Goal: Task Accomplishment & Management: Complete application form

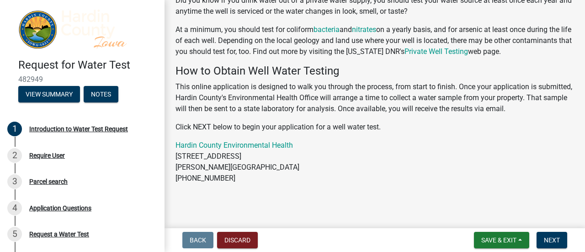
scroll to position [75, 0]
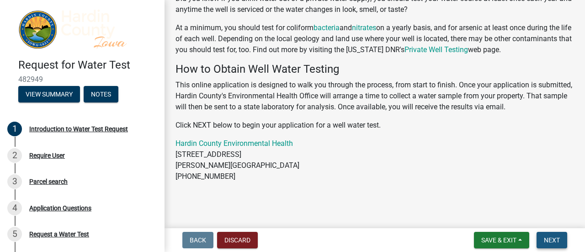
click at [549, 239] on span "Next" at bounding box center [552, 239] width 16 height 7
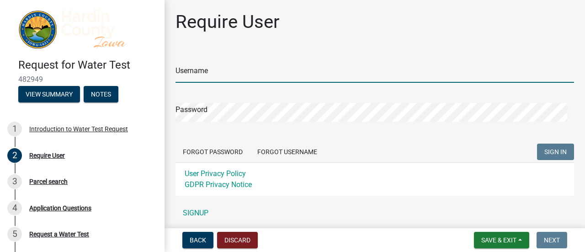
click at [242, 70] on input "Username" at bounding box center [375, 73] width 399 height 19
type input "[PERSON_NAME]"
click at [273, 100] on div "Password" at bounding box center [375, 106] width 399 height 32
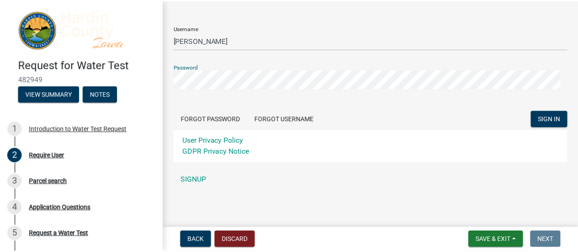
scroll to position [33, 0]
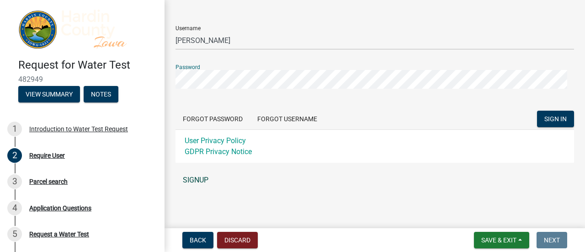
click at [188, 177] on link "SIGNUP" at bounding box center [375, 180] width 399 height 18
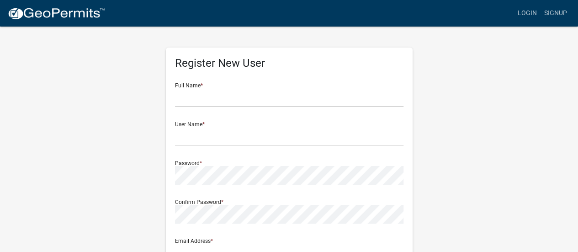
click at [225, 87] on div "Full Name *" at bounding box center [289, 91] width 229 height 32
click at [229, 103] on input "text" at bounding box center [289, 97] width 229 height 19
type input "[PERSON_NAME] [PERSON_NAME]"
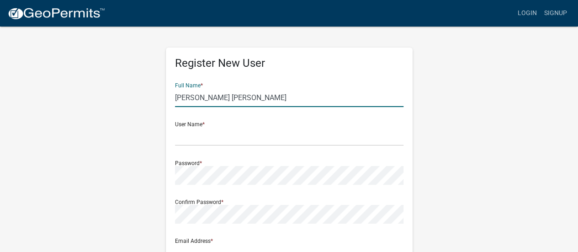
type input "[EMAIL_ADDRESS][DOMAIN_NAME]"
type input "[STREET_ADDRESS]"
type input "[US_STATE][GEOGRAPHIC_DATA]"
type input "[US_STATE]"
type input "50126"
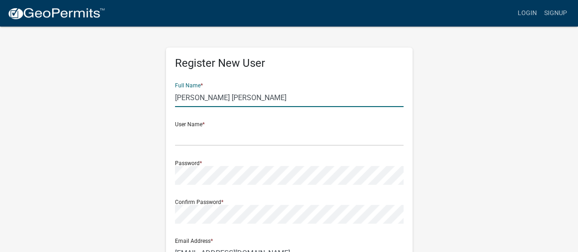
type input "3196401375"
click at [246, 138] on input "text" at bounding box center [289, 136] width 229 height 19
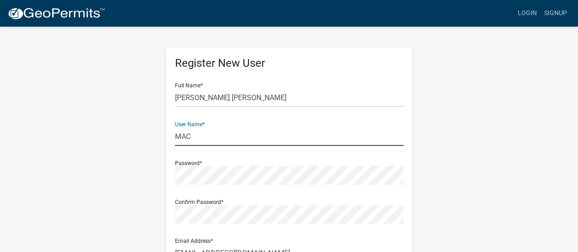
type input "MAC"
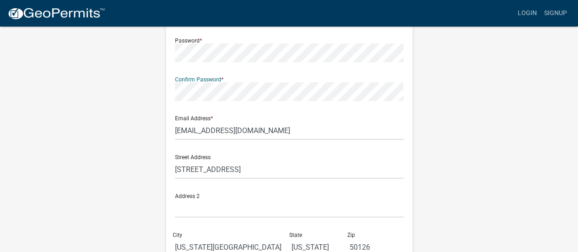
scroll to position [137, 0]
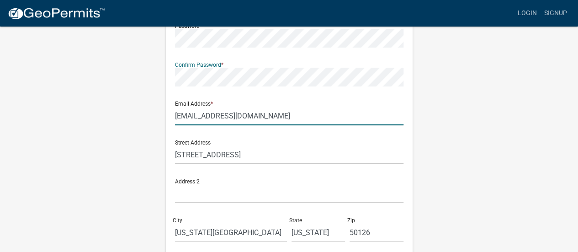
click at [254, 118] on input "[EMAIL_ADDRESS][DOMAIN_NAME]" at bounding box center [289, 116] width 229 height 19
drag, startPoint x: 277, startPoint y: 117, endPoint x: 114, endPoint y: 140, distance: 164.9
click at [114, 140] on div "Register New User Full Name * [PERSON_NAME] [PERSON_NAME] User Name * MAC Passw…" at bounding box center [289, 132] width 521 height 489
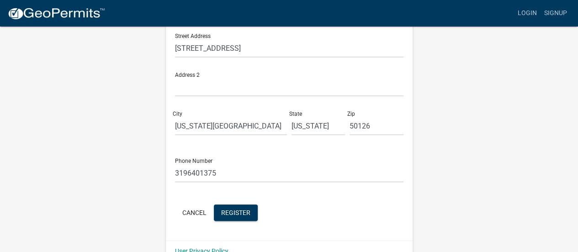
scroll to position [262, 0]
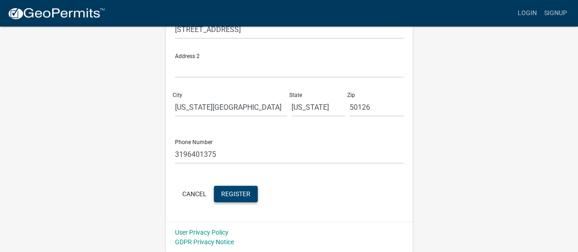
type input "[EMAIL_ADDRESS][DOMAIN_NAME]"
click at [231, 190] on span "Register" at bounding box center [235, 193] width 29 height 7
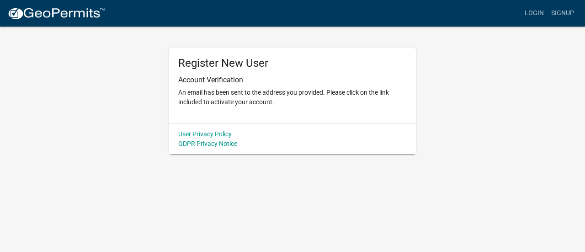
click at [112, 182] on body "Internet Explorer does NOT work with GeoPermits. Get a new browser for more sec…" at bounding box center [292, 126] width 585 height 252
click at [536, 21] on link "Login" at bounding box center [534, 13] width 27 height 17
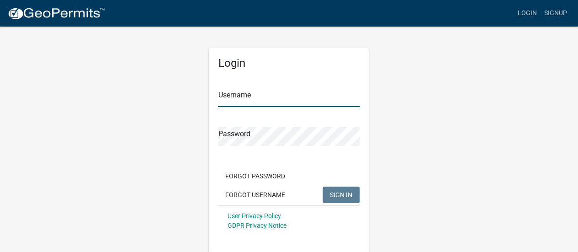
click at [284, 97] on input "Username" at bounding box center [289, 97] width 142 height 19
type input "MAC"
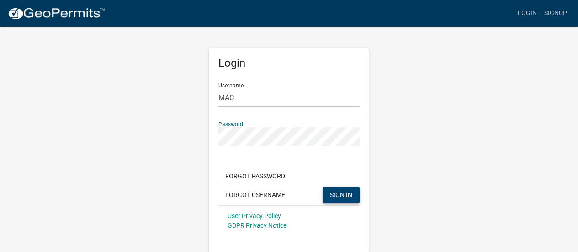
click at [333, 197] on span "SIGN IN" at bounding box center [341, 194] width 22 height 7
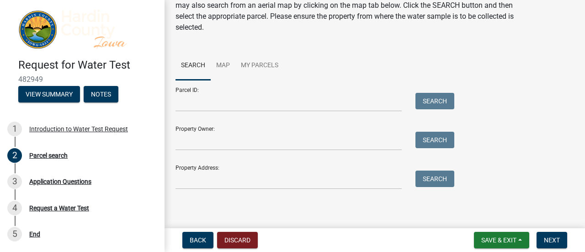
scroll to position [48, 0]
click at [222, 65] on link "Map" at bounding box center [223, 65] width 25 height 29
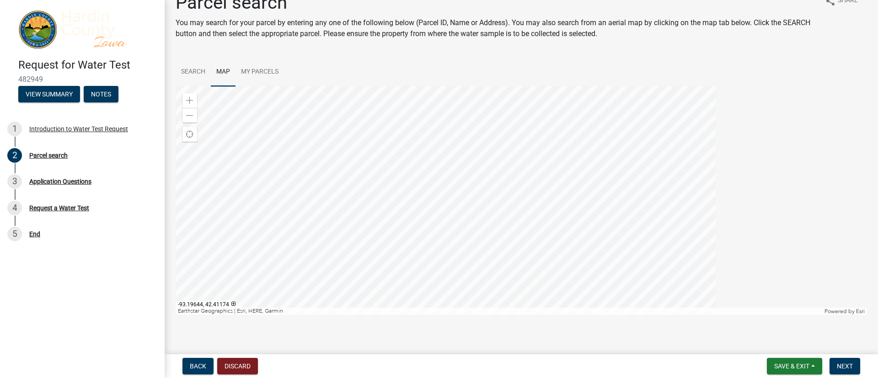
scroll to position [19, 0]
click at [506, 119] on div at bounding box center [521, 200] width 691 height 229
click at [480, 183] on div at bounding box center [521, 200] width 691 height 229
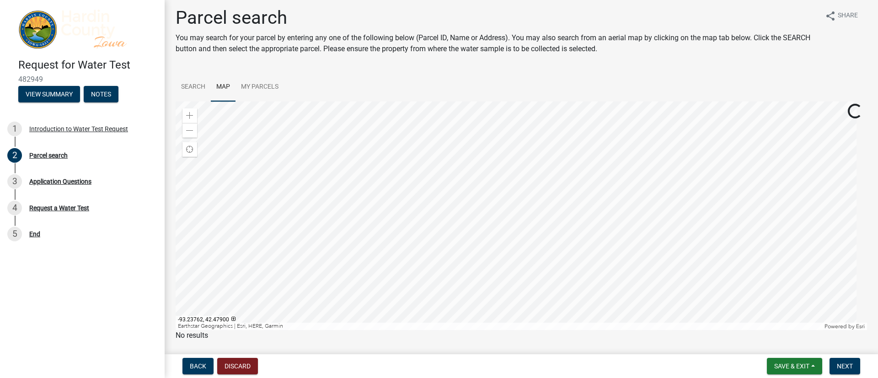
scroll to position [0, 0]
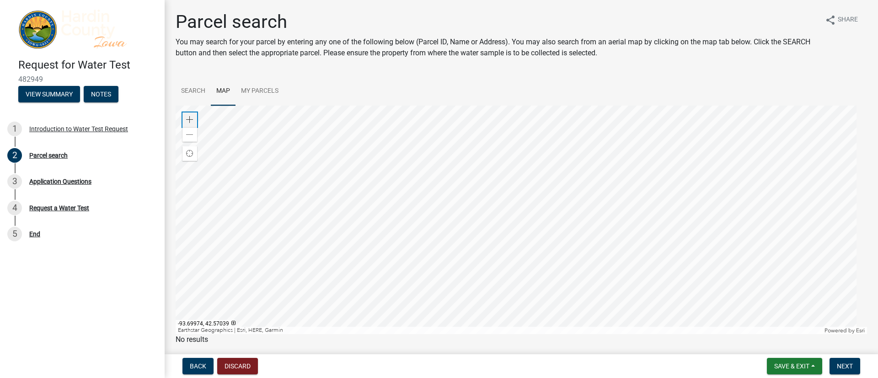
click at [186, 119] on span at bounding box center [189, 119] width 7 height 7
click at [189, 114] on div "Zoom in" at bounding box center [189, 119] width 15 height 15
click at [310, 225] on div at bounding box center [521, 220] width 691 height 229
click at [520, 207] on div at bounding box center [521, 220] width 691 height 229
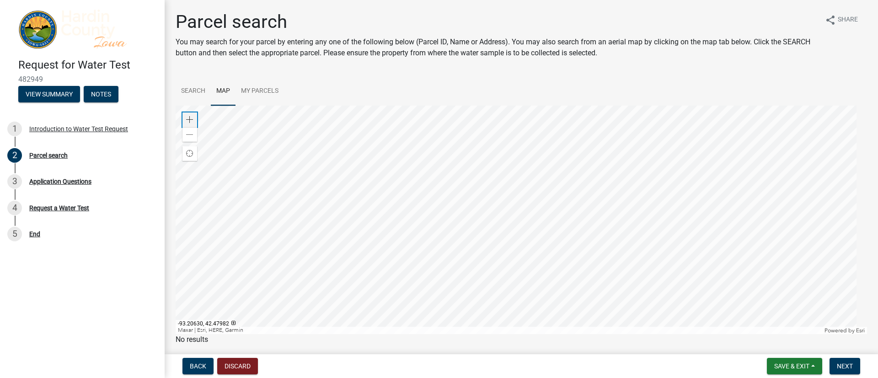
click at [189, 123] on div "Zoom in" at bounding box center [189, 119] width 15 height 15
click at [447, 235] on div at bounding box center [521, 220] width 691 height 229
click at [466, 219] on div at bounding box center [521, 220] width 691 height 229
click at [193, 114] on div "Zoom in" at bounding box center [189, 119] width 15 height 15
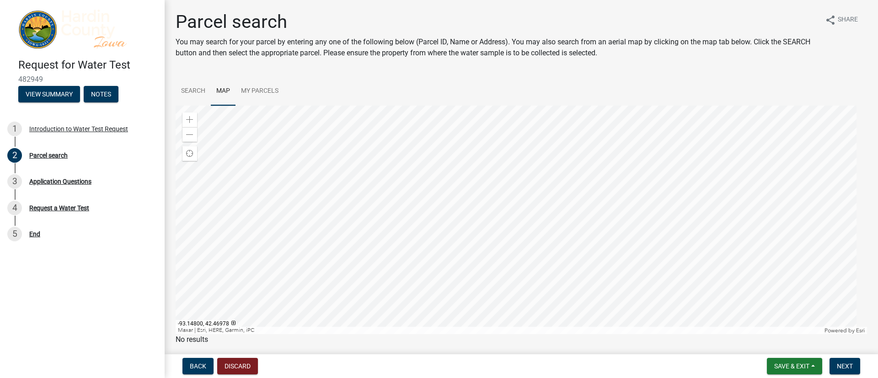
click at [532, 232] on div at bounding box center [521, 220] width 691 height 229
click at [185, 119] on div "Zoom in" at bounding box center [189, 119] width 15 height 15
click at [577, 140] on div at bounding box center [521, 220] width 691 height 229
click at [502, 185] on div at bounding box center [521, 220] width 691 height 229
click at [496, 252] on div at bounding box center [521, 220] width 691 height 229
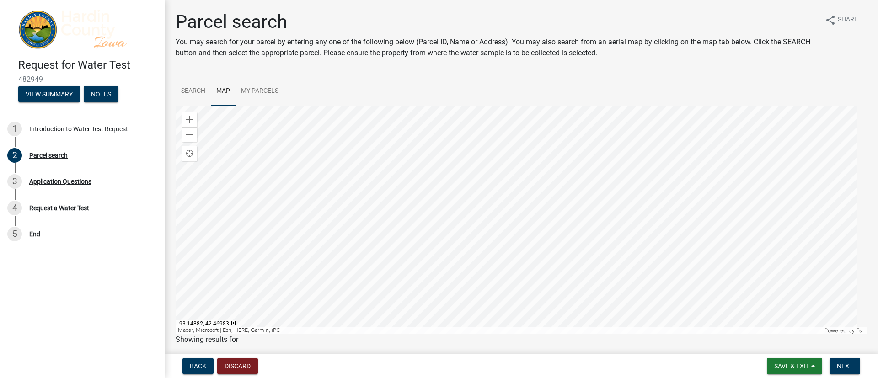
click at [491, 183] on div at bounding box center [521, 220] width 691 height 229
click at [207, 252] on button "Back" at bounding box center [197, 366] width 31 height 16
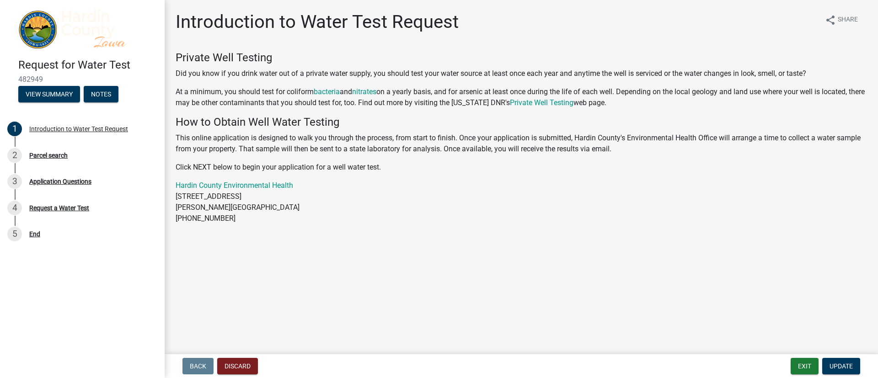
click at [585, 252] on main "Introduction to Water Test Request share Share Private Well Testing Did you kno…" at bounding box center [521, 175] width 713 height 351
click at [585, 252] on button "Update" at bounding box center [841, 366] width 38 height 16
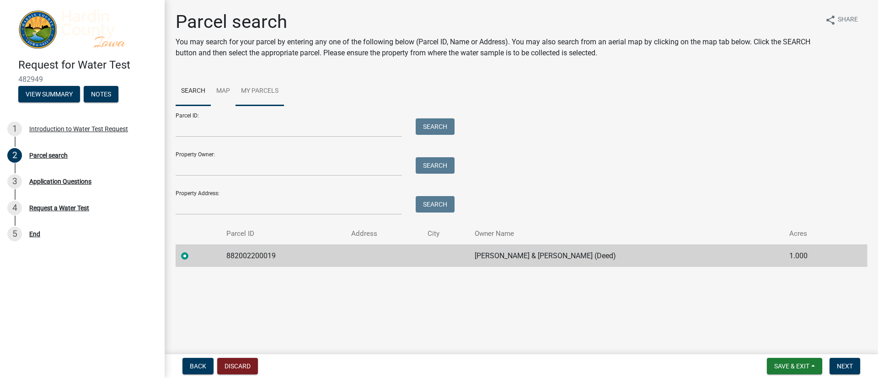
click at [258, 92] on link "My Parcels" at bounding box center [260, 91] width 48 height 29
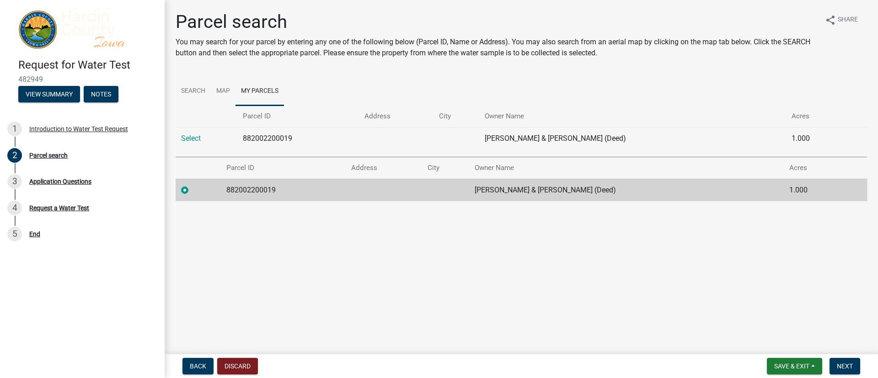
click at [469, 185] on td at bounding box center [445, 190] width 47 height 22
click at [585, 252] on span "Next" at bounding box center [845, 366] width 16 height 7
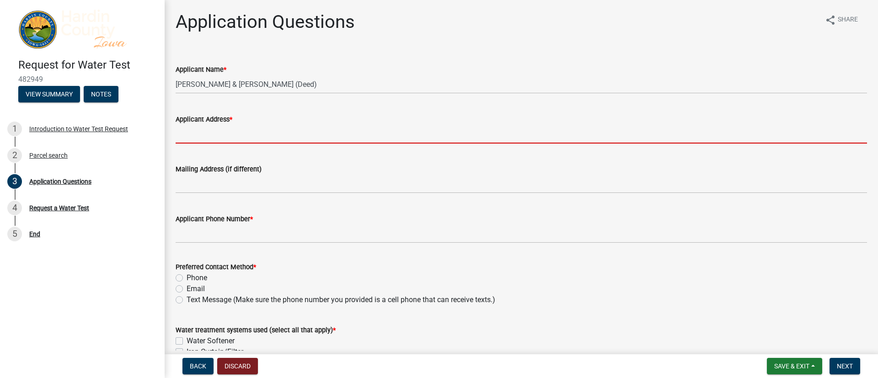
click at [259, 131] on input "Applicant Address *" at bounding box center [521, 134] width 691 height 19
click at [208, 122] on label "Applicant Address *" at bounding box center [204, 120] width 57 height 6
click at [208, 125] on input "Applicant Address *" at bounding box center [521, 134] width 691 height 19
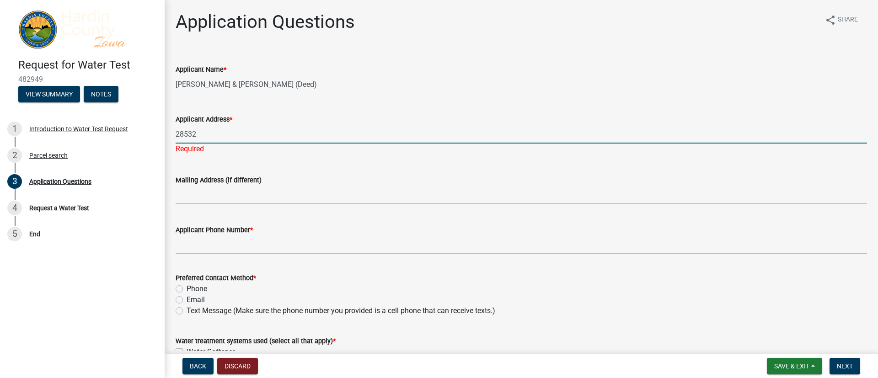
type input "[STREET_ADDRESS]"
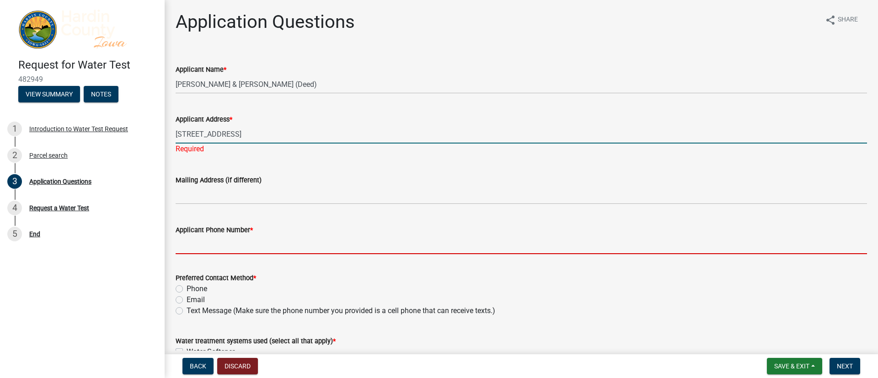
type input "3196401375"
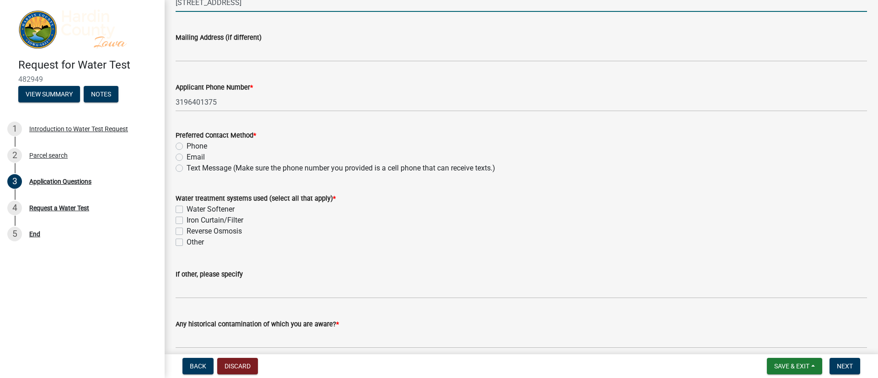
scroll to position [137, 0]
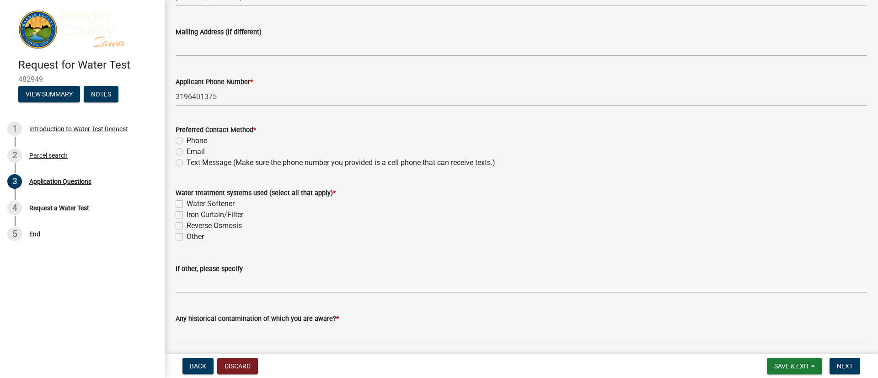
click at [187, 163] on label "Text Message (Make sure the phone number you provided is a cell phone that can …" at bounding box center [341, 162] width 309 height 11
click at [187, 163] on input "Text Message (Make sure the phone number you provided is a cell phone that can …" at bounding box center [190, 160] width 6 height 6
radio input "true"
click at [187, 237] on label "Other" at bounding box center [195, 236] width 17 height 11
click at [187, 237] on input "Other" at bounding box center [190, 234] width 6 height 6
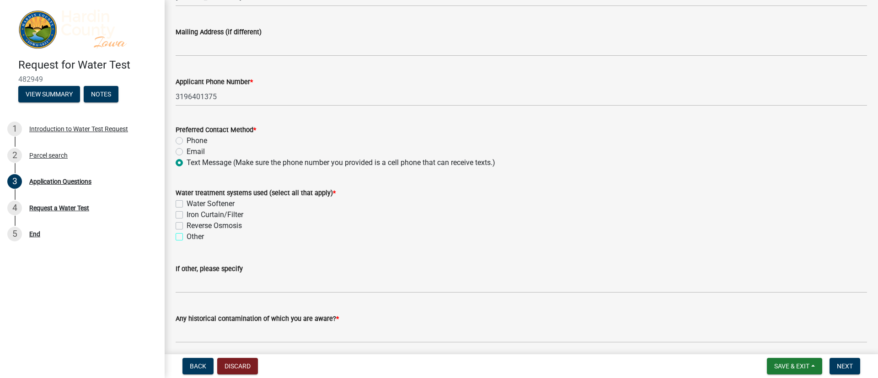
checkbox input "true"
checkbox input "false"
checkbox input "true"
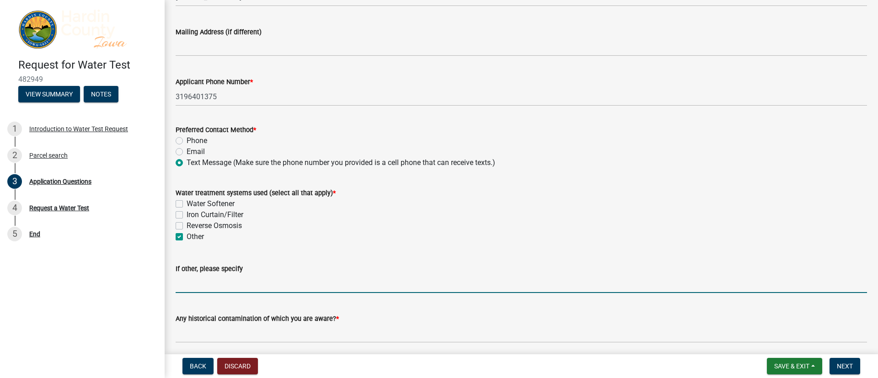
click at [223, 252] on input "If other, please specify" at bounding box center [521, 283] width 691 height 19
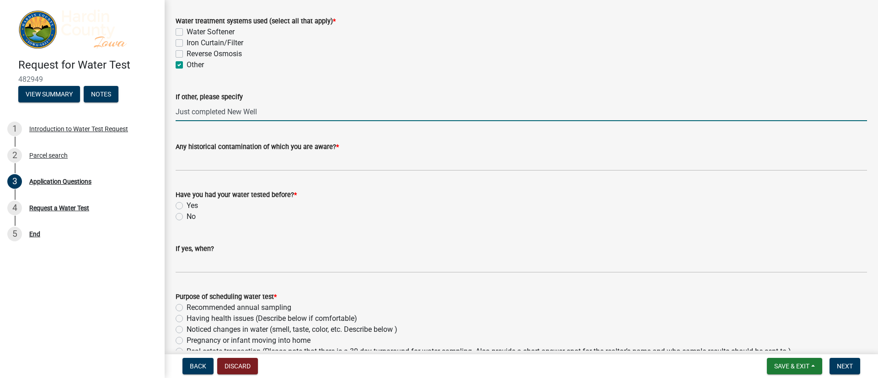
scroll to position [343, 0]
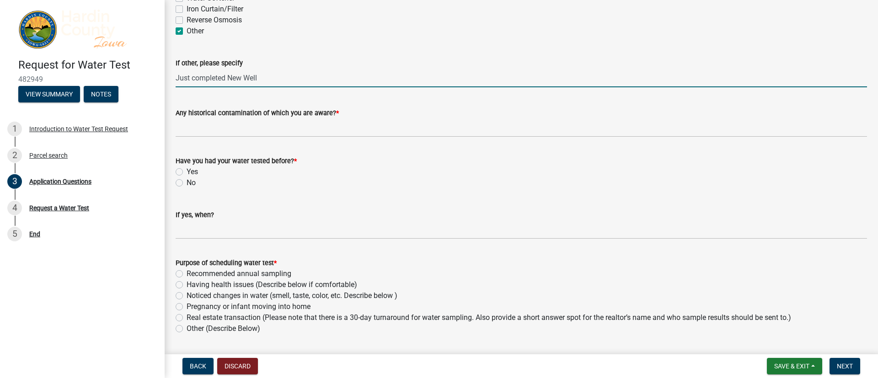
type input "Just completed New Well"
click at [187, 184] on label "No" at bounding box center [191, 182] width 9 height 11
click at [187, 183] on input "No" at bounding box center [190, 180] width 6 height 6
radio input "true"
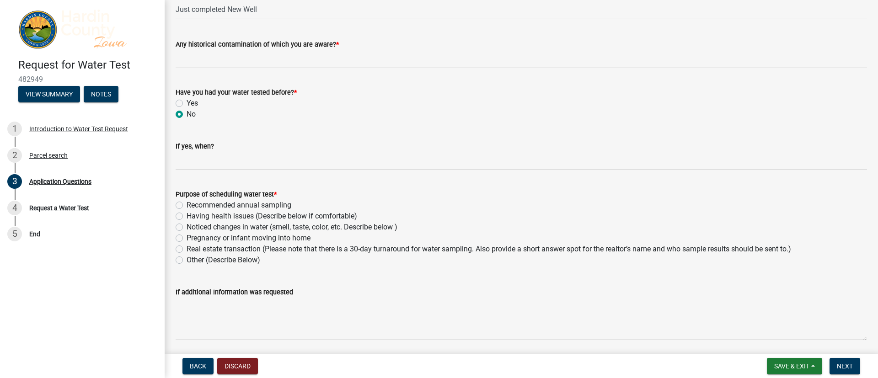
scroll to position [480, 0]
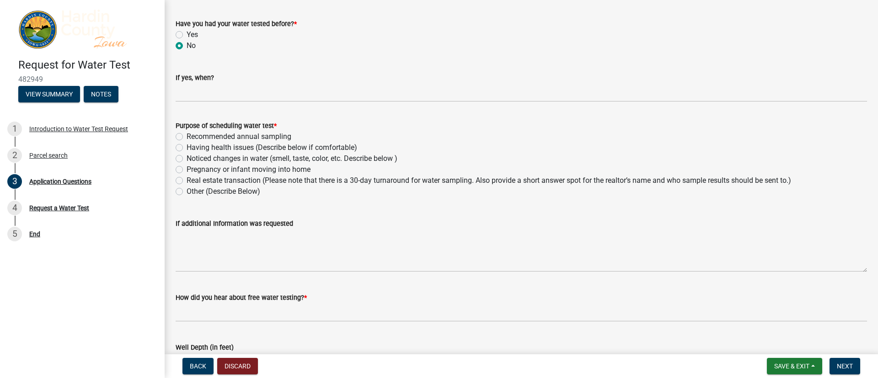
click at [187, 188] on label "Other (Describe Below)" at bounding box center [224, 191] width 74 height 11
click at [187, 188] on input "Other (Describe Below)" at bounding box center [190, 189] width 6 height 6
radio input "true"
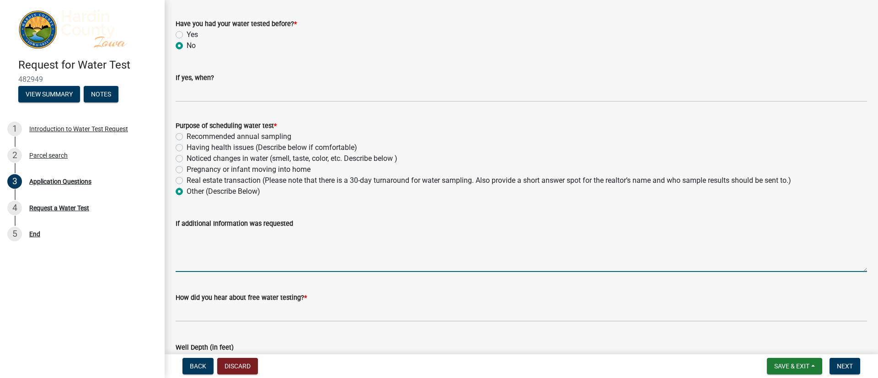
click at [230, 252] on textarea "If additional Information was requested" at bounding box center [521, 250] width 691 height 43
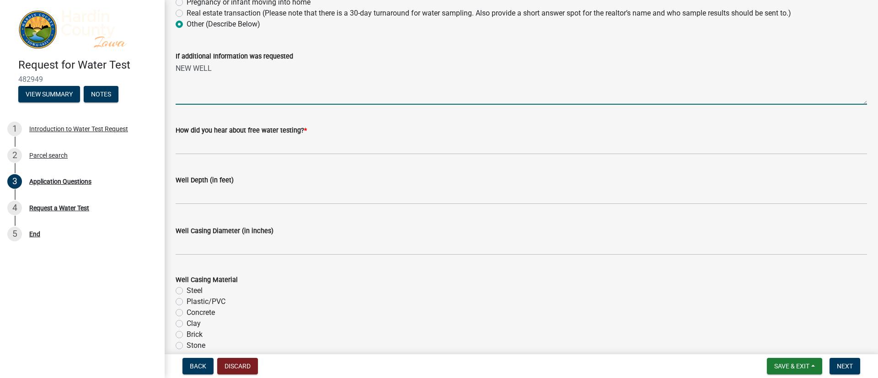
scroll to position [617, 0]
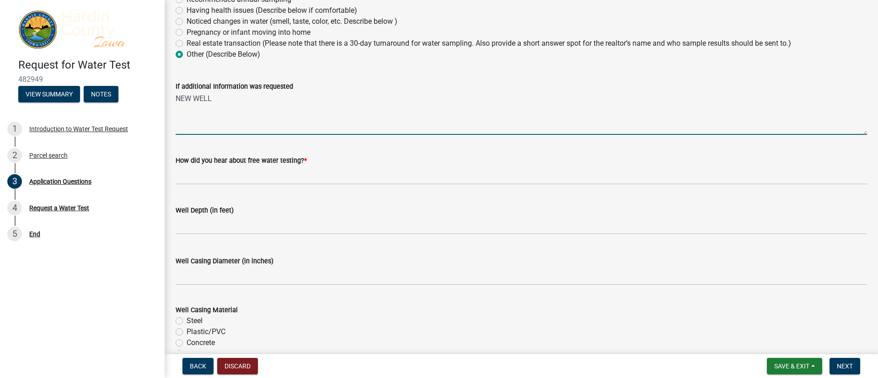
type textarea "NEW WELL"
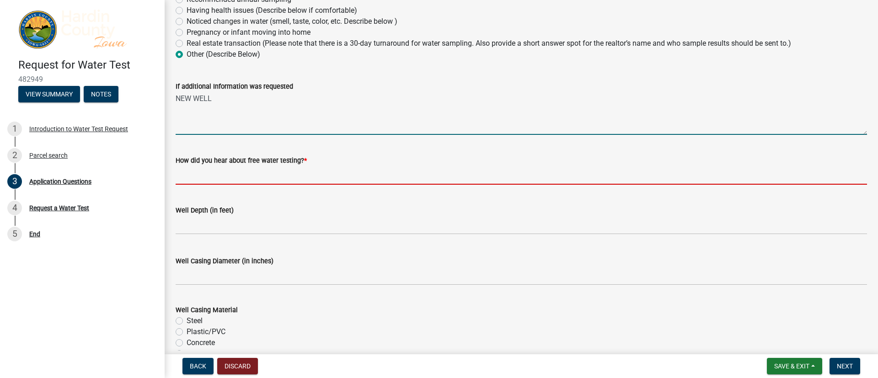
click at [273, 182] on input "How did you hear about free water testing? *" at bounding box center [521, 175] width 691 height 19
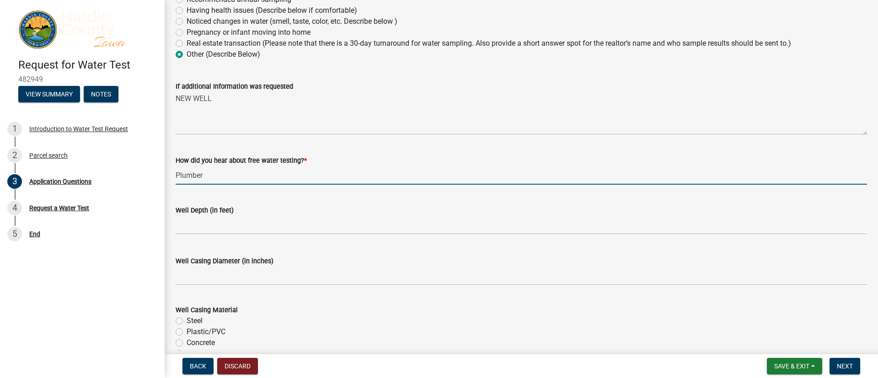
type input "Plumber"
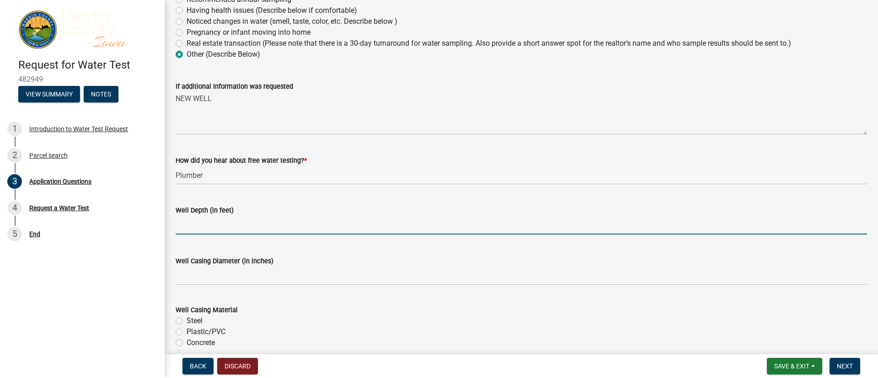
click at [230, 223] on input "text" at bounding box center [521, 225] width 691 height 19
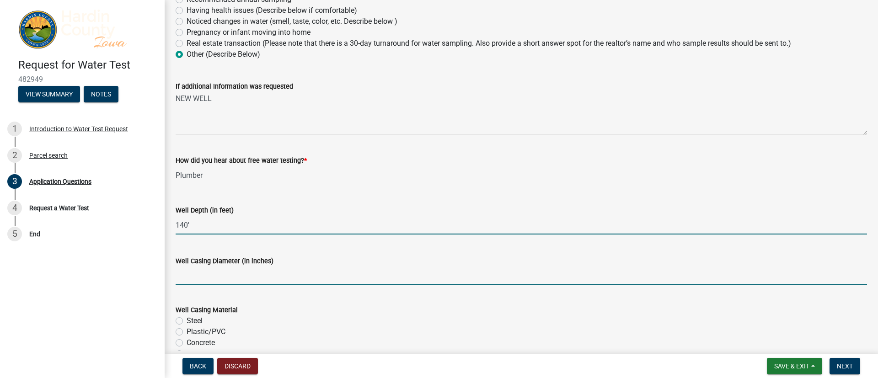
type input "140"
click at [209, 252] on input "text" at bounding box center [521, 276] width 691 height 19
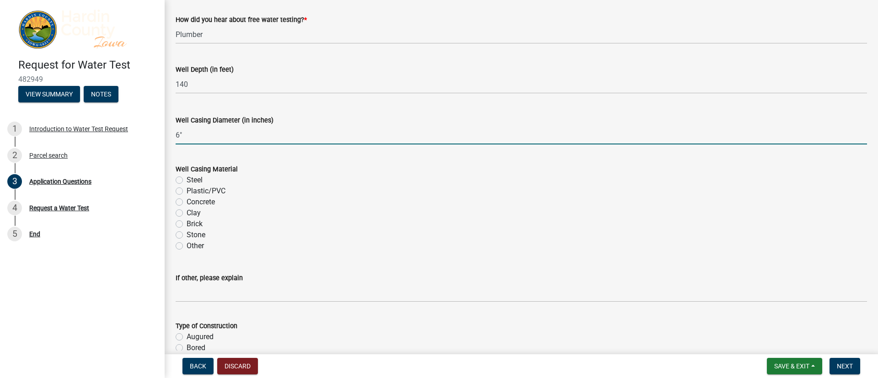
scroll to position [755, 0]
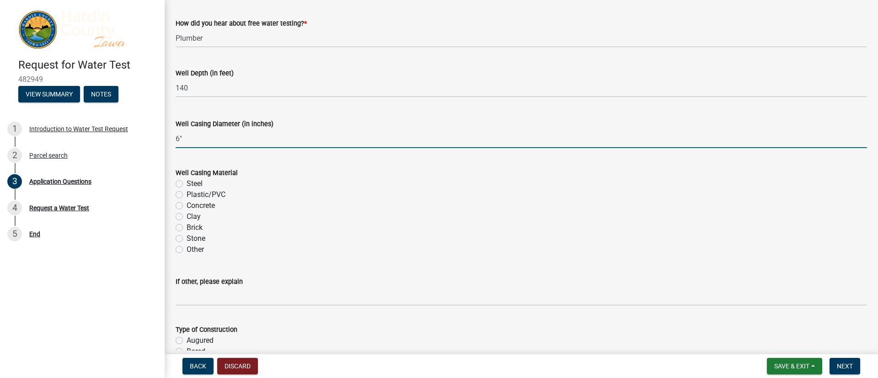
type input "6"
click at [187, 183] on label "Steel" at bounding box center [195, 183] width 16 height 11
click at [187, 183] on input "Steel" at bounding box center [190, 181] width 6 height 6
radio input "true"
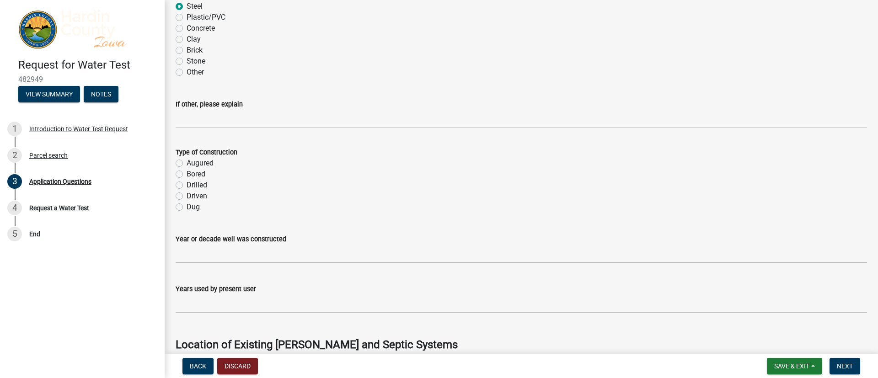
scroll to position [960, 0]
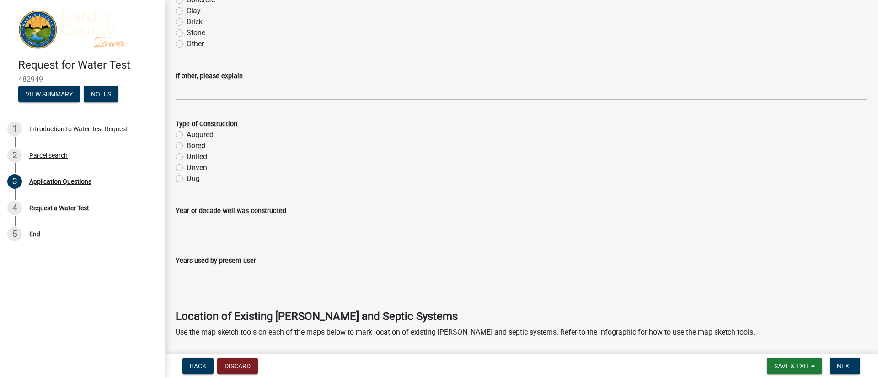
click at [187, 171] on label "Driven" at bounding box center [197, 167] width 21 height 11
click at [187, 168] on input "Driven" at bounding box center [190, 165] width 6 height 6
radio input "true"
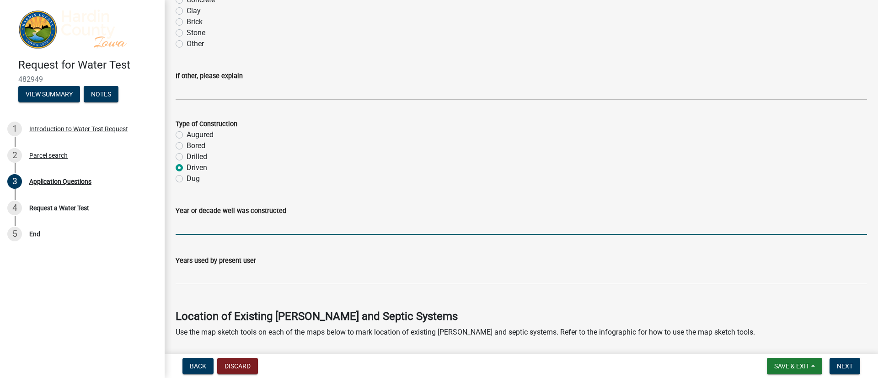
click at [217, 225] on input "Year or decade well was constructed" at bounding box center [521, 225] width 691 height 19
type input "2025"
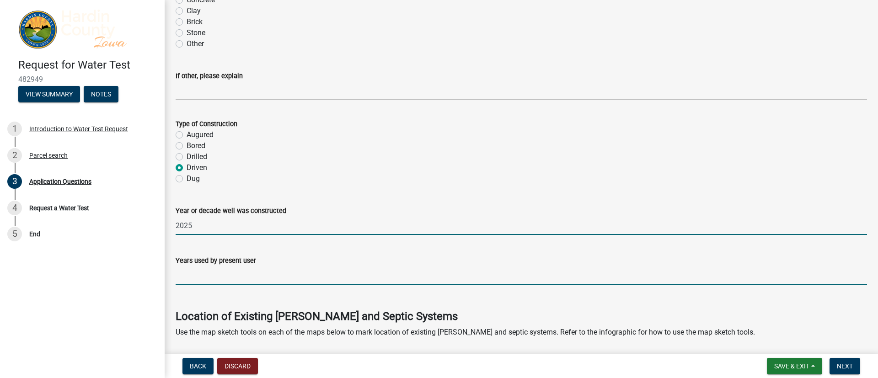
click at [252, 252] on input "text" at bounding box center [521, 275] width 691 height 19
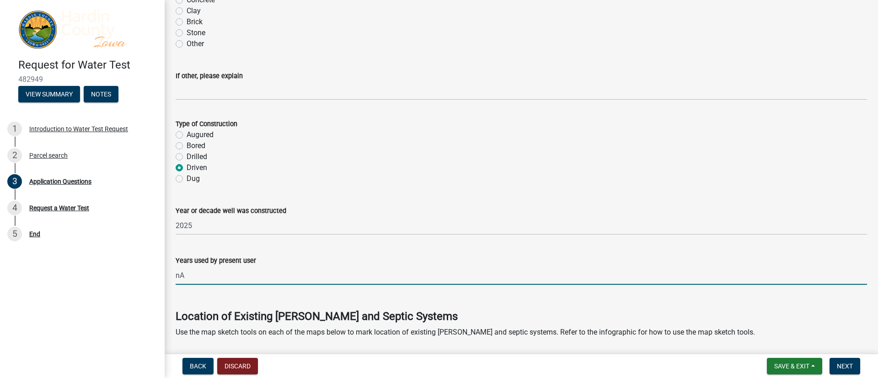
type input "n"
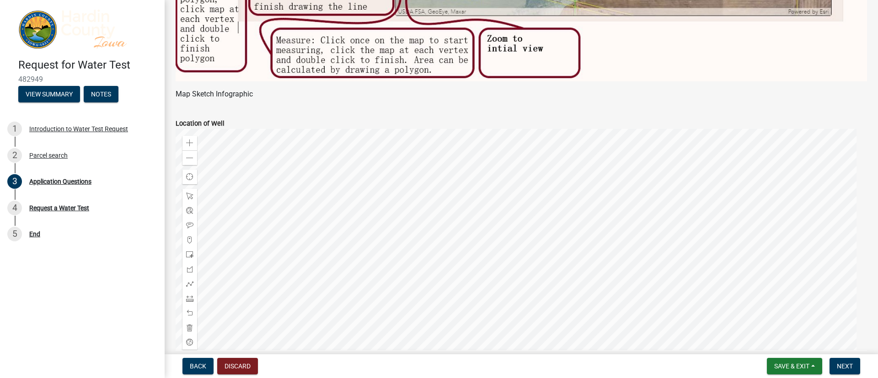
scroll to position [1578, 0]
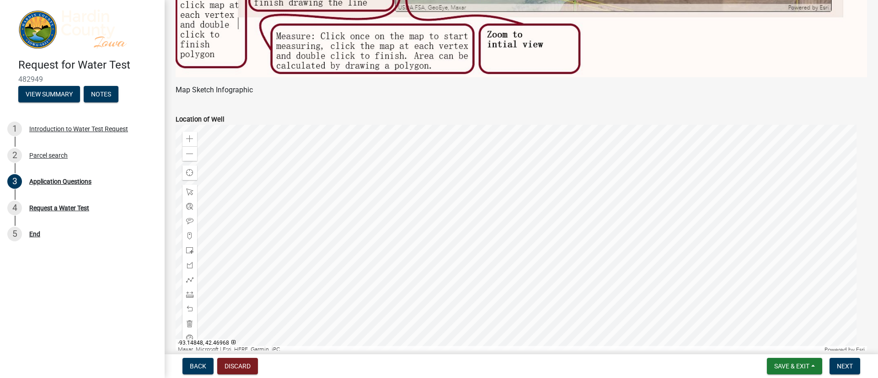
type input "0"
click at [560, 252] on div at bounding box center [521, 239] width 691 height 229
click at [559, 252] on div at bounding box center [521, 239] width 691 height 229
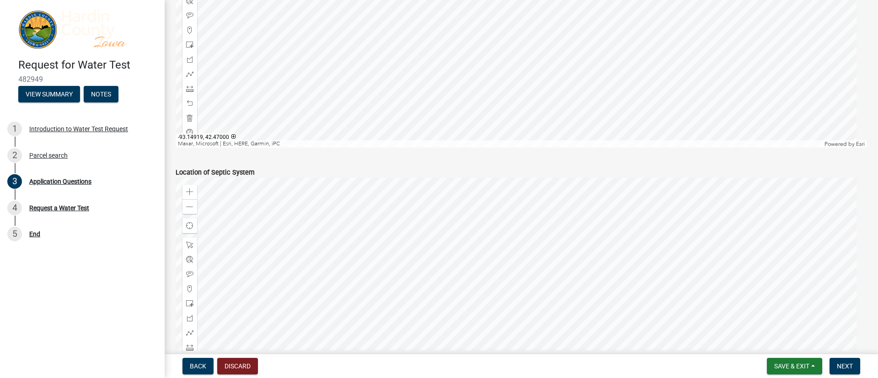
scroll to position [1715, 0]
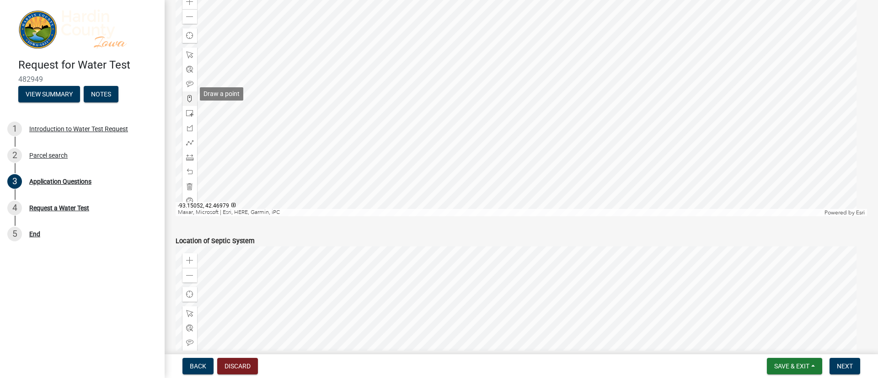
click at [192, 99] on div at bounding box center [189, 98] width 15 height 15
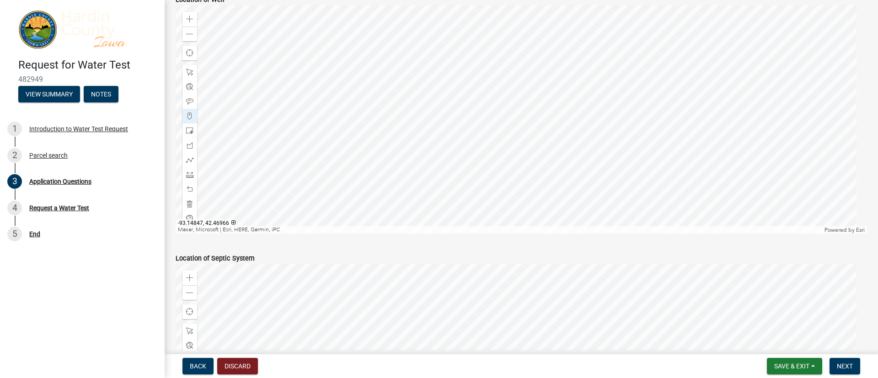
click at [562, 150] on div at bounding box center [521, 119] width 691 height 229
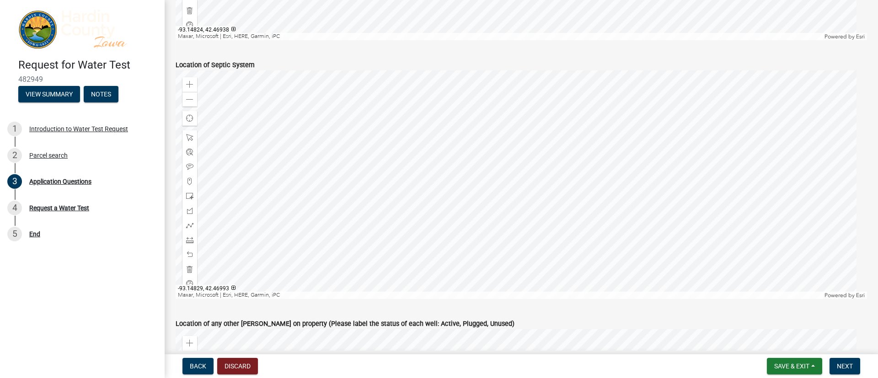
scroll to position [1903, 0]
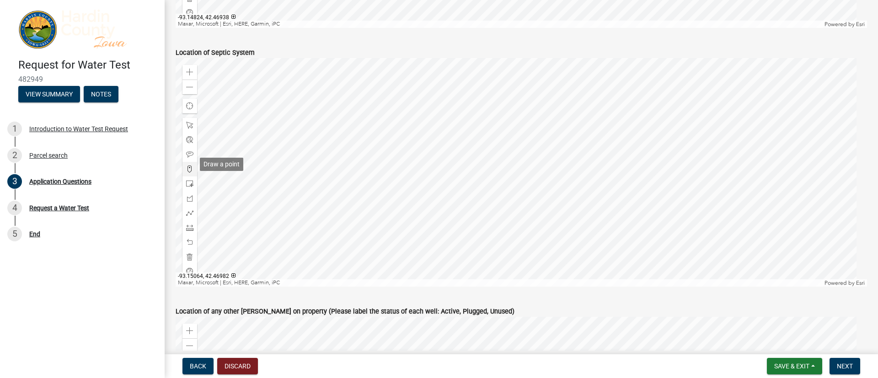
click at [193, 166] on span at bounding box center [189, 169] width 7 height 7
click at [528, 128] on div at bounding box center [521, 172] width 691 height 229
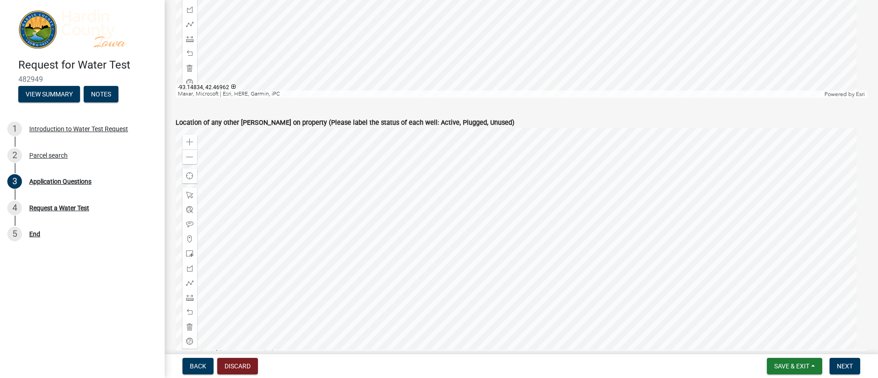
scroll to position [2109, 0]
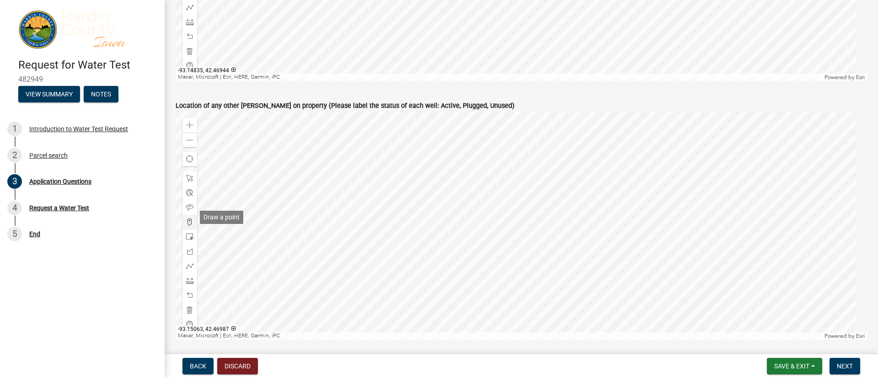
click at [190, 219] on span at bounding box center [189, 222] width 7 height 7
click at [575, 229] on div at bounding box center [521, 225] width 691 height 229
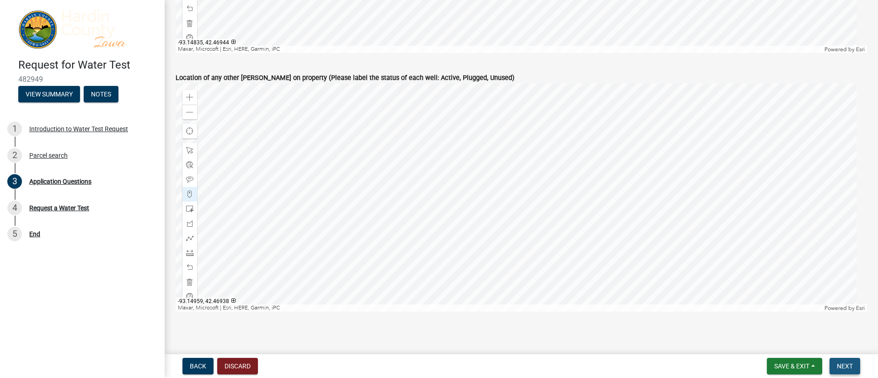
click at [585, 252] on span "Next" at bounding box center [845, 366] width 16 height 7
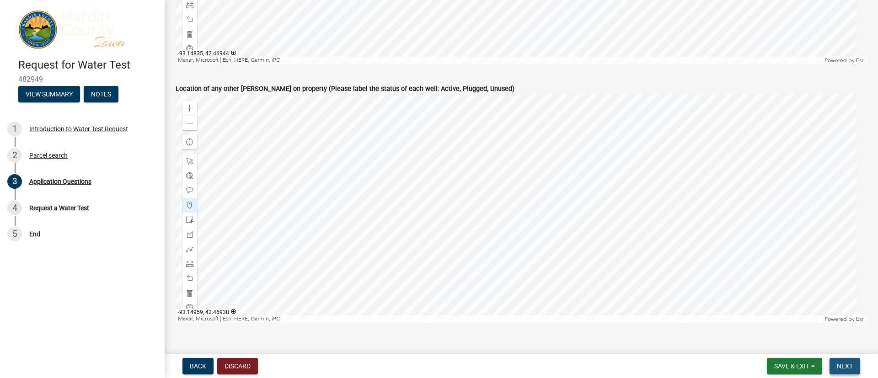
scroll to position [2148, 0]
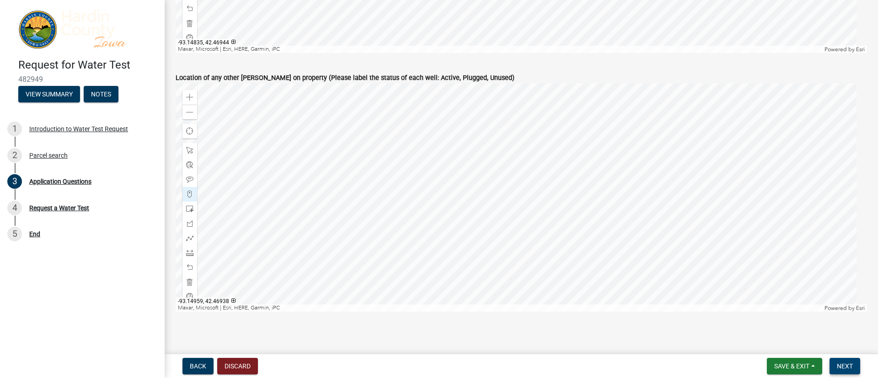
click at [585, 252] on button "Next" at bounding box center [845, 366] width 31 height 16
click at [585, 252] on span "Next" at bounding box center [845, 366] width 16 height 7
click at [178, 173] on div at bounding box center [521, 197] width 691 height 229
click at [191, 178] on div at bounding box center [189, 179] width 15 height 15
click at [584, 198] on div at bounding box center [521, 197] width 691 height 229
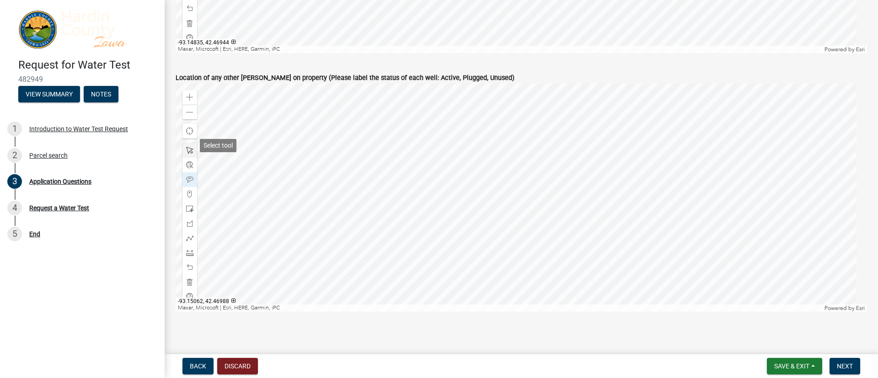
click at [193, 147] on span at bounding box center [189, 150] width 7 height 7
click at [180, 173] on div at bounding box center [521, 197] width 691 height 229
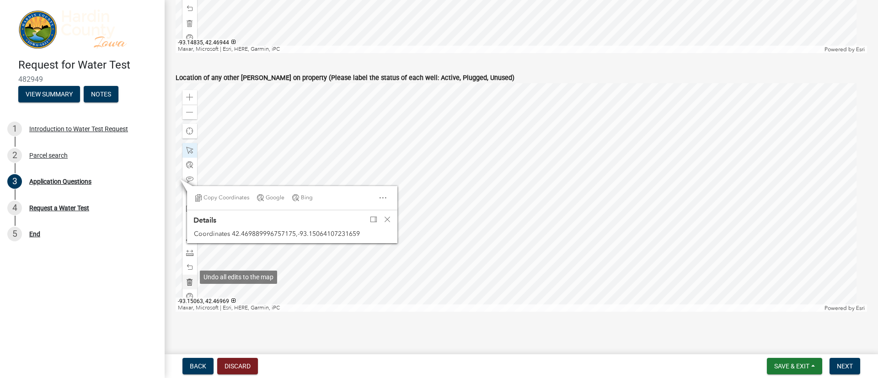
click at [192, 252] on span at bounding box center [189, 281] width 7 height 7
click at [387, 217] on span "Close" at bounding box center [387, 219] width 7 height 7
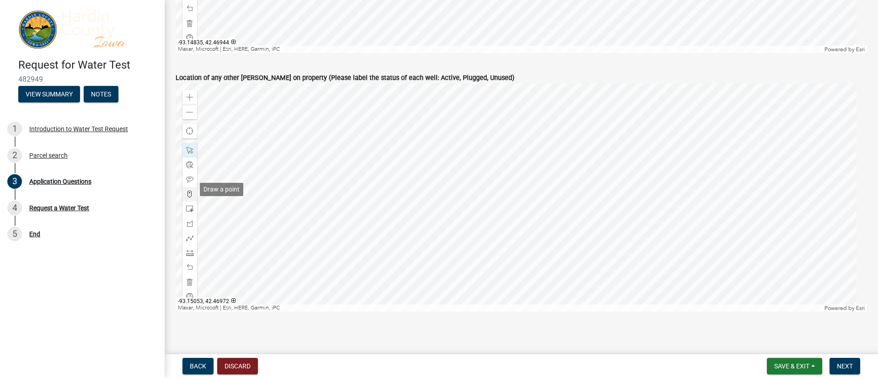
click at [192, 191] on span at bounding box center [189, 194] width 7 height 7
click at [576, 204] on div at bounding box center [521, 197] width 691 height 229
click at [193, 176] on span at bounding box center [189, 179] width 7 height 7
click at [575, 204] on div at bounding box center [521, 197] width 691 height 229
click at [585, 252] on span "Next" at bounding box center [845, 366] width 16 height 7
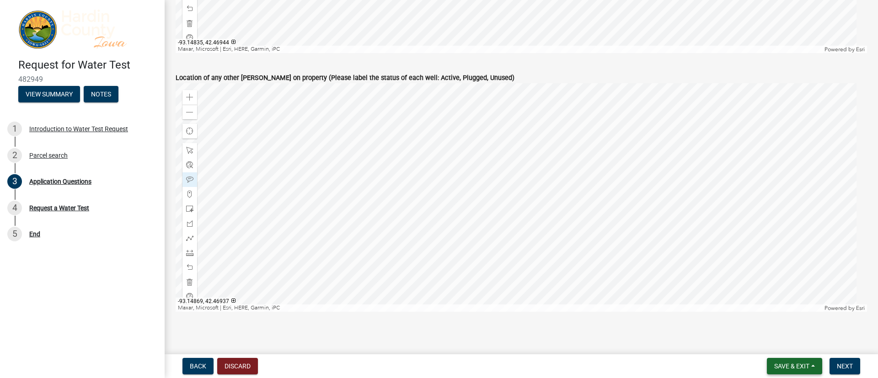
click at [585, 252] on span "Save & Exit" at bounding box center [791, 366] width 35 height 7
click at [585, 252] on button "Save" at bounding box center [785, 321] width 73 height 22
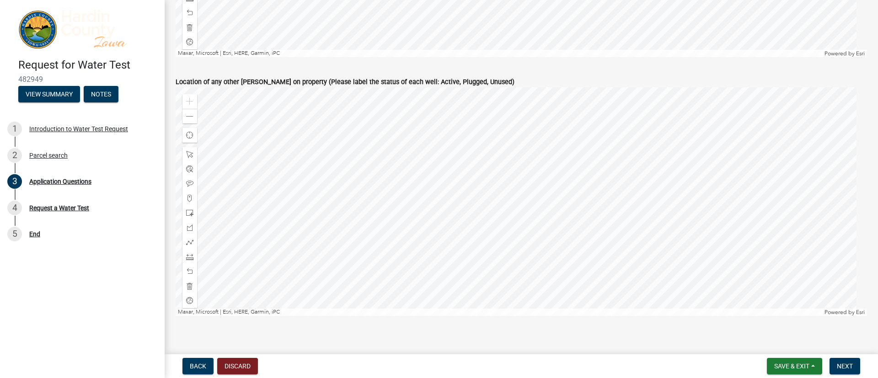
scroll to position [2137, 0]
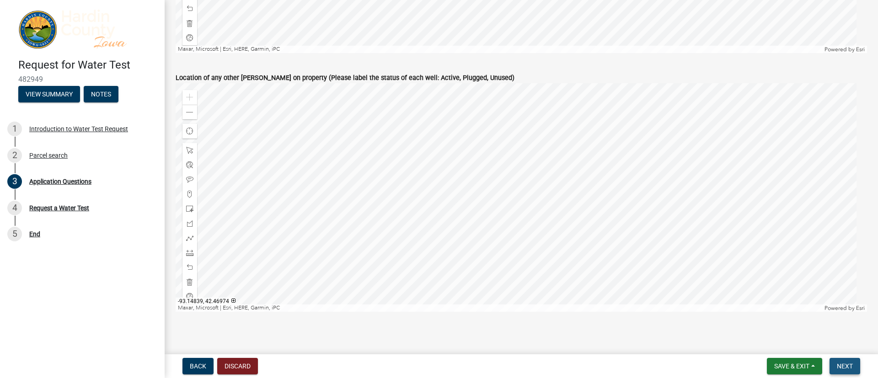
click at [585, 252] on button "Next" at bounding box center [845, 366] width 31 height 16
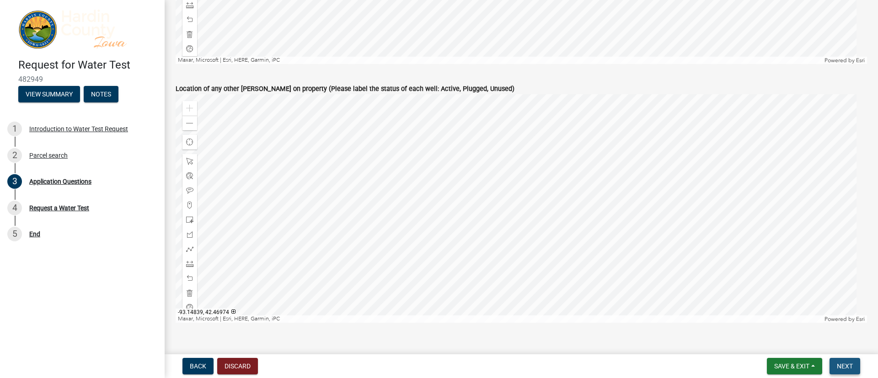
scroll to position [2148, 0]
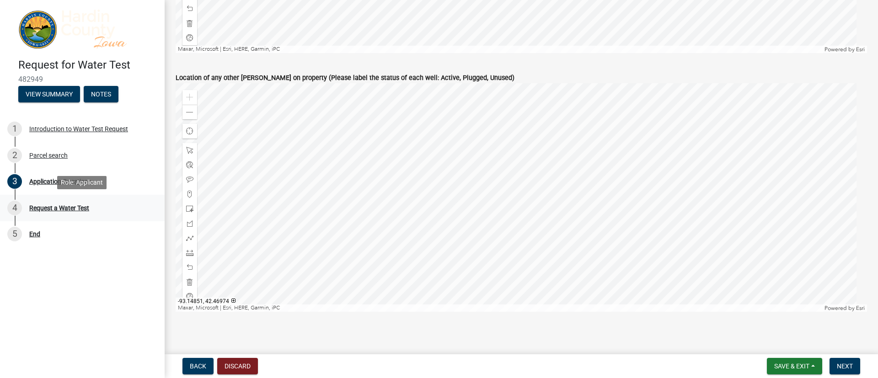
click at [63, 210] on div "Request a Water Test" at bounding box center [59, 208] width 60 height 6
click at [585, 252] on span "Next" at bounding box center [845, 366] width 16 height 7
click at [585, 252] on button "Next" at bounding box center [845, 366] width 31 height 16
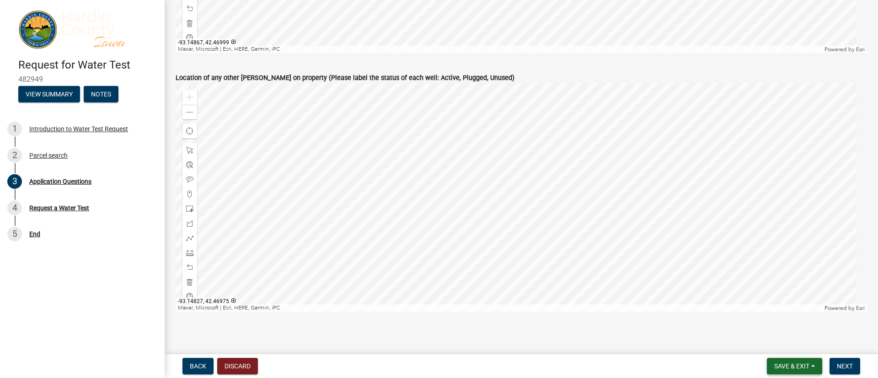
click at [585, 252] on span "Save & Exit" at bounding box center [791, 366] width 35 height 7
click at [585, 252] on button "Save & Exit" at bounding box center [785, 343] width 73 height 22
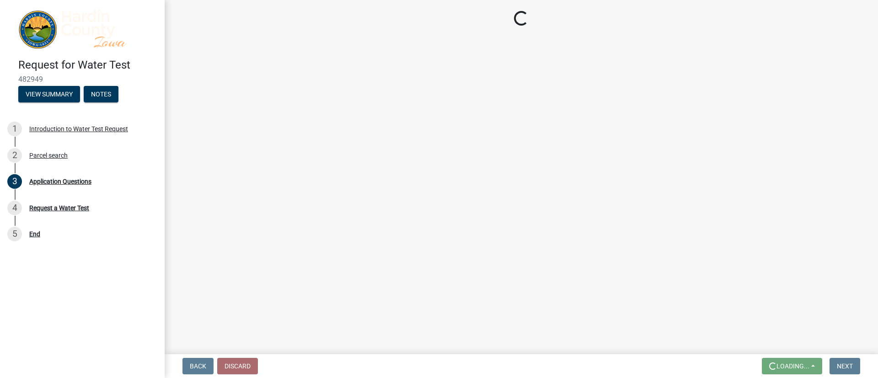
scroll to position [0, 0]
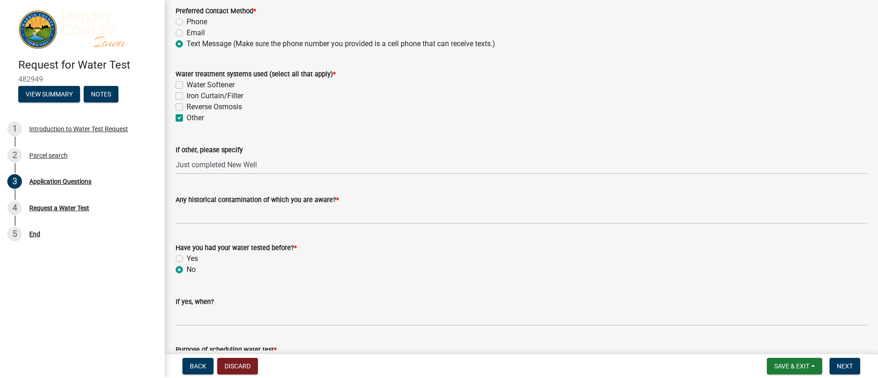
scroll to position [274, 0]
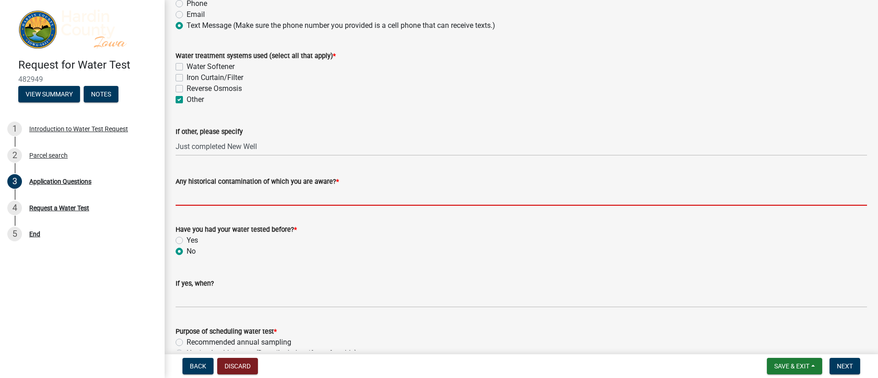
click at [271, 202] on input "Any historical contamination of which you are aware? *" at bounding box center [521, 196] width 691 height 19
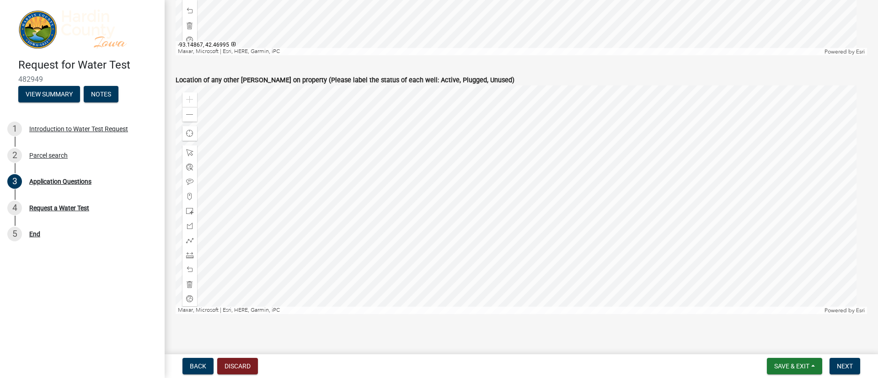
scroll to position [2137, 0]
type input "Unknown"
click at [585, 252] on button "Next" at bounding box center [845, 366] width 31 height 16
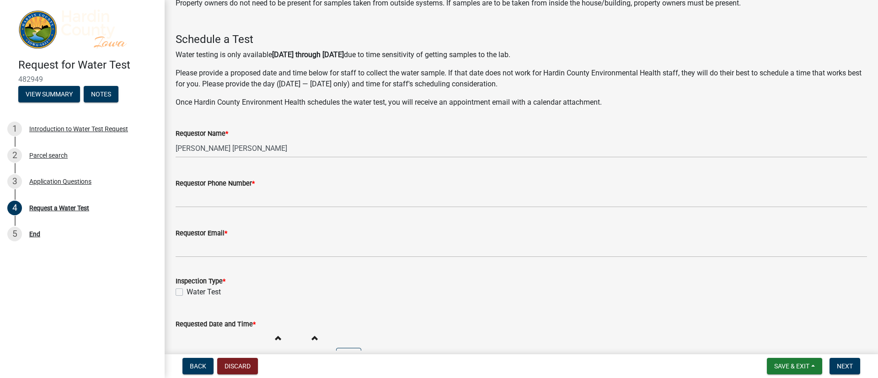
scroll to position [69, 0]
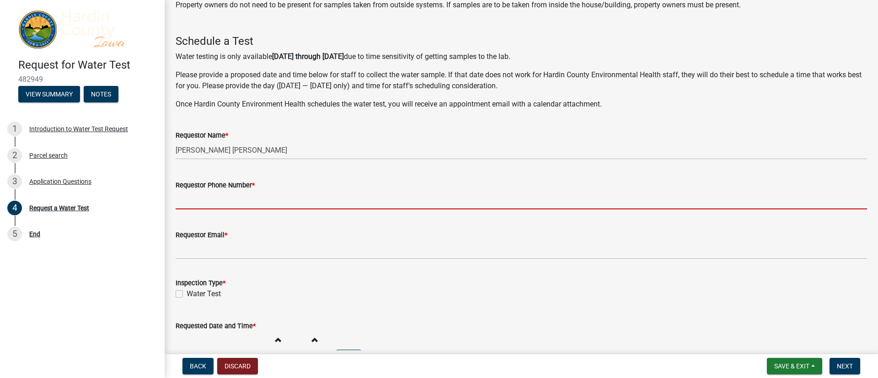
click at [227, 203] on input "Requestor Phone Number *" at bounding box center [521, 200] width 691 height 19
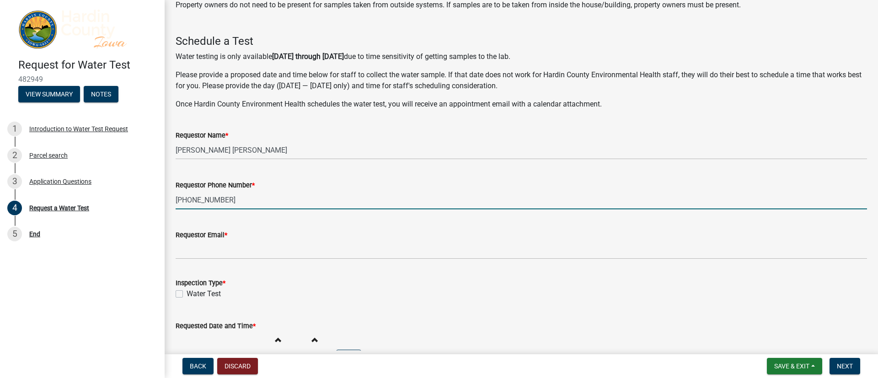
type input "319-640-1375"
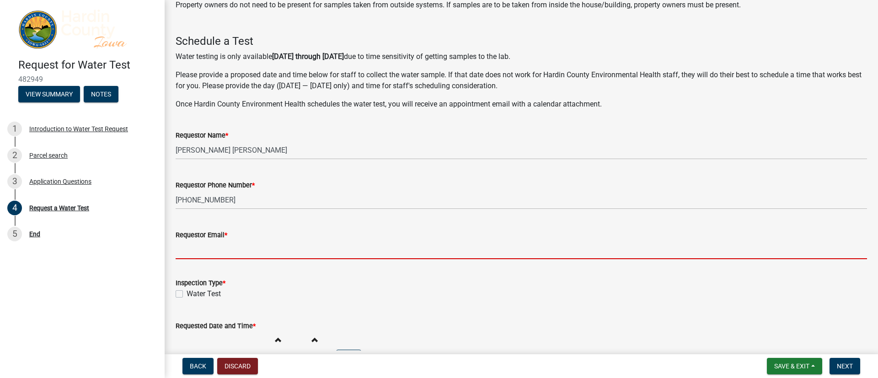
click at [225, 251] on input "Requestor Email *" at bounding box center [521, 250] width 691 height 19
type input "[EMAIL_ADDRESS][DOMAIN_NAME]"
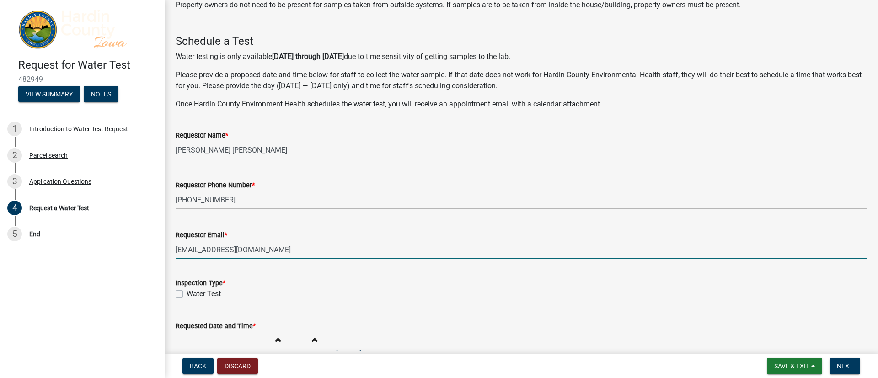
scroll to position [137, 0]
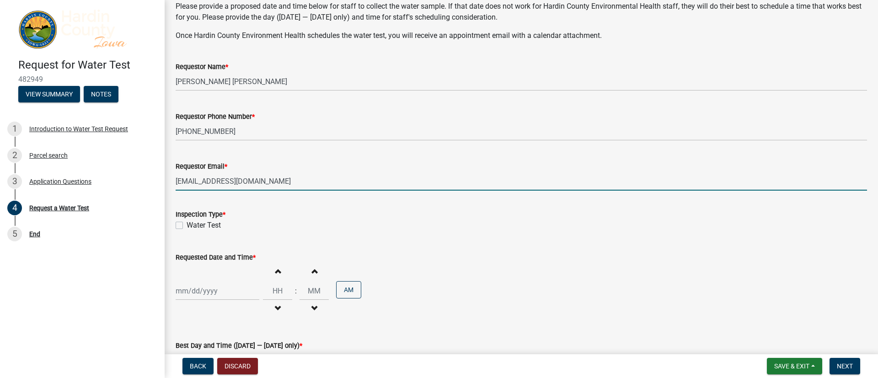
click at [187, 224] on label "Water Test" at bounding box center [204, 225] width 34 height 11
click at [187, 224] on input "Water Test" at bounding box center [190, 223] width 6 height 6
checkbox input "true"
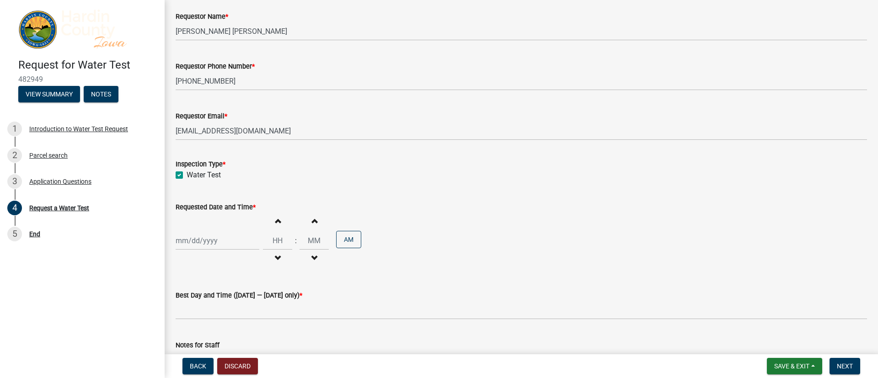
scroll to position [206, 0]
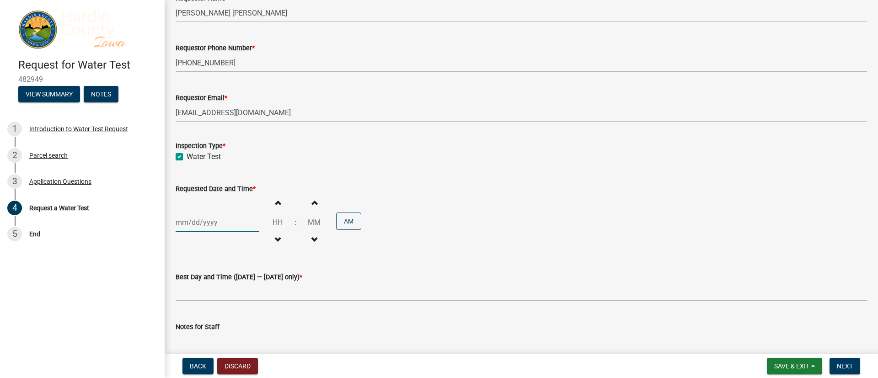
click at [216, 220] on div at bounding box center [218, 222] width 84 height 19
select select "9"
select select "2025"
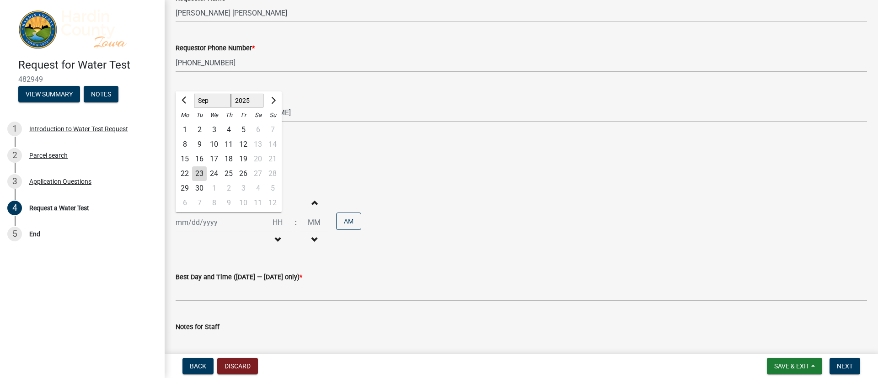
click at [214, 175] on div "24" at bounding box center [214, 173] width 15 height 15
type input "09/24/2025"
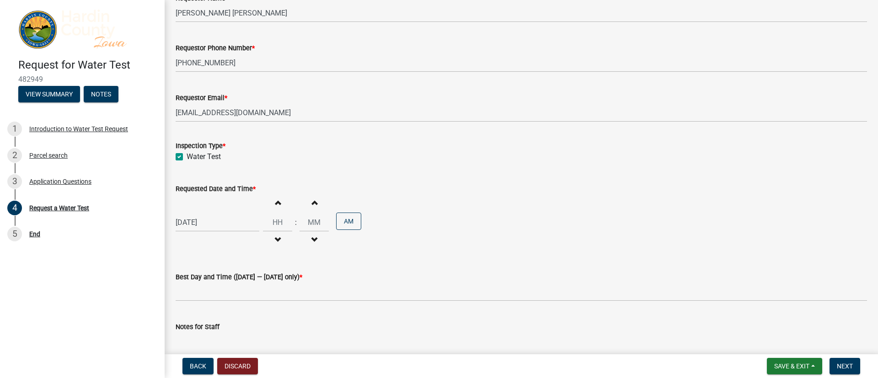
click at [275, 202] on span "button" at bounding box center [277, 202] width 5 height 7
type input "01"
type input "00"
click at [348, 221] on button "AM" at bounding box center [348, 221] width 25 height 17
click at [348, 221] on button "PM" at bounding box center [348, 221] width 25 height 17
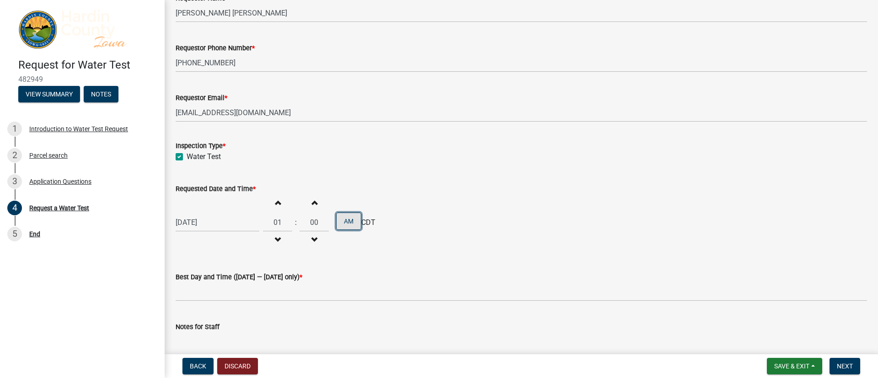
click at [344, 223] on button "AM" at bounding box center [348, 221] width 25 height 17
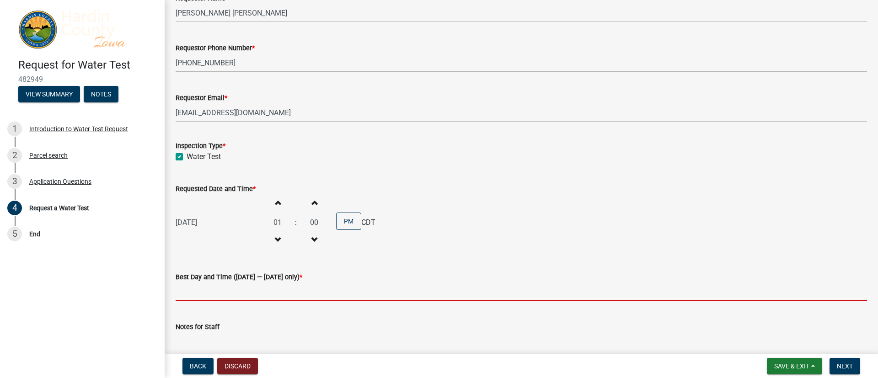
click at [215, 252] on input "Best Day and Time (Monday — Wednesday only) *" at bounding box center [521, 292] width 691 height 19
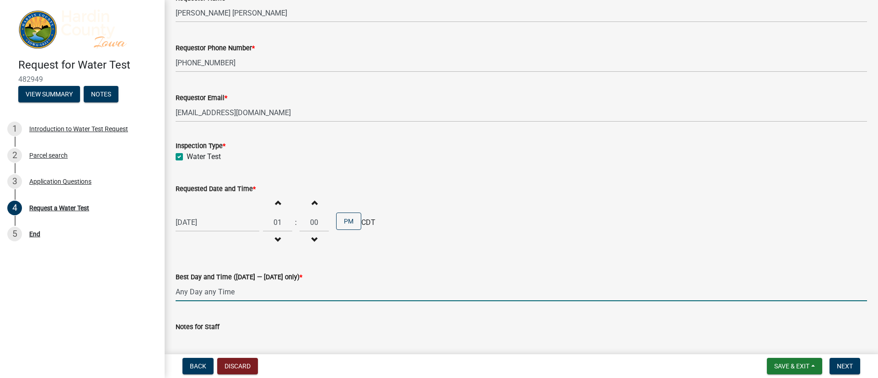
click at [210, 252] on input "Any Day any Time" at bounding box center [521, 292] width 691 height 19
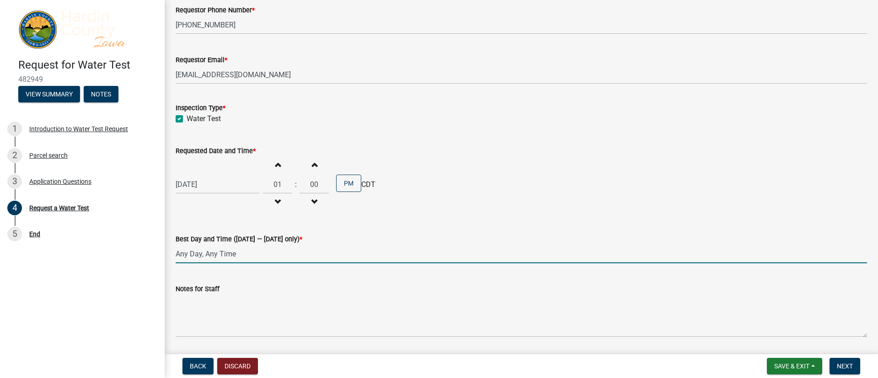
scroll to position [273, 0]
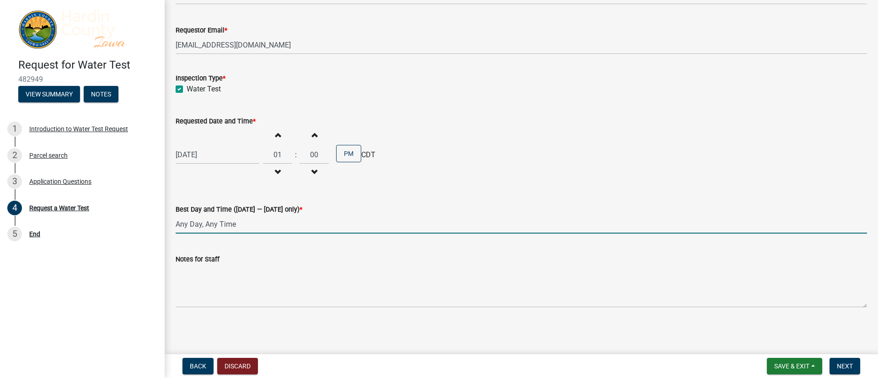
type input "Any Day, Any Time"
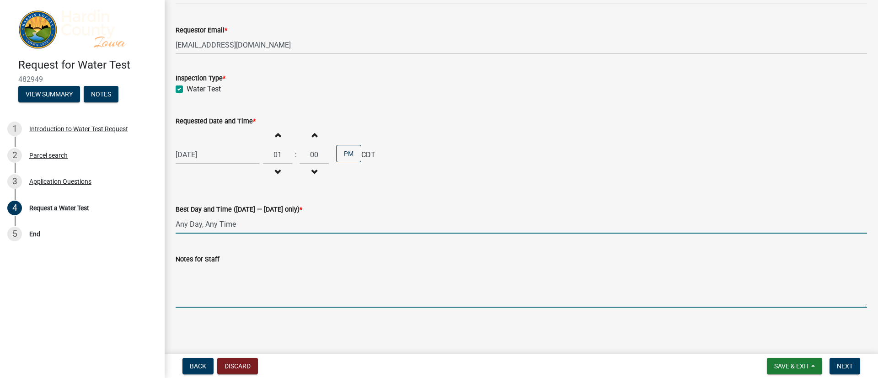
click at [243, 252] on textarea "Notes for Staff" at bounding box center [521, 286] width 691 height 43
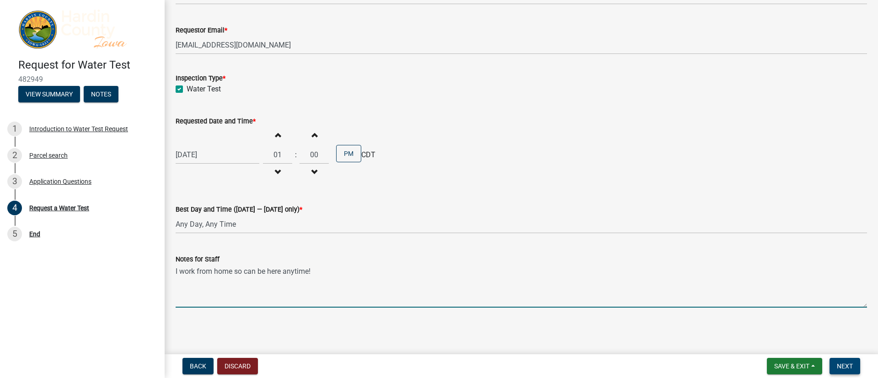
type textarea "I work from home so can be here anytime!"
click at [585, 252] on span "Next" at bounding box center [845, 366] width 16 height 7
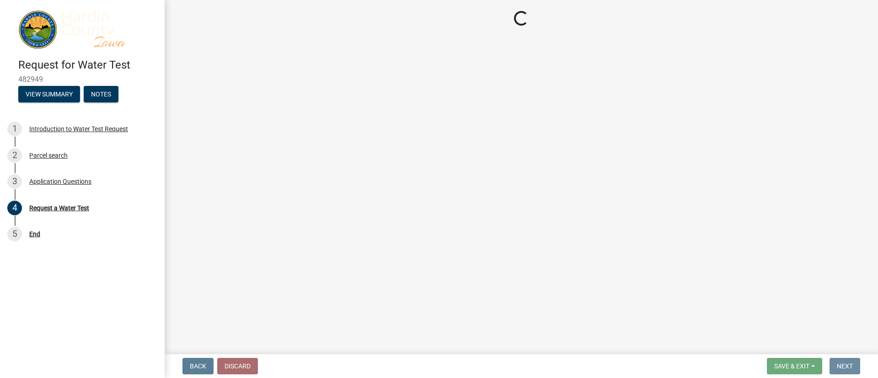
scroll to position [0, 0]
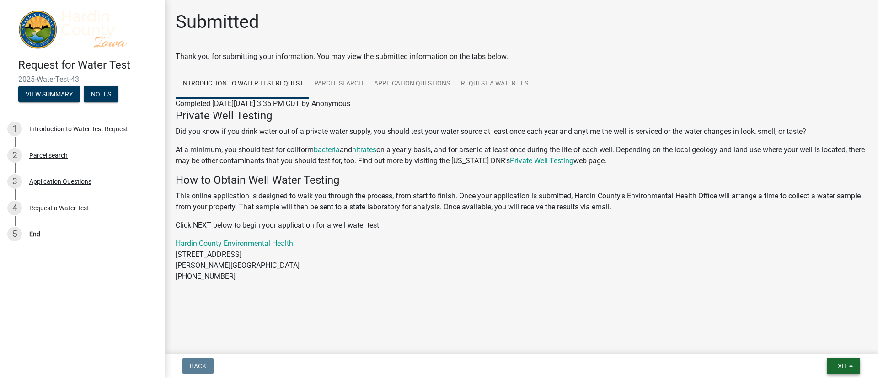
click at [585, 252] on button "Exit" at bounding box center [843, 366] width 33 height 16
click at [585, 252] on button "Save & Exit" at bounding box center [823, 343] width 73 height 22
